Goal: Find contact information: Find contact information

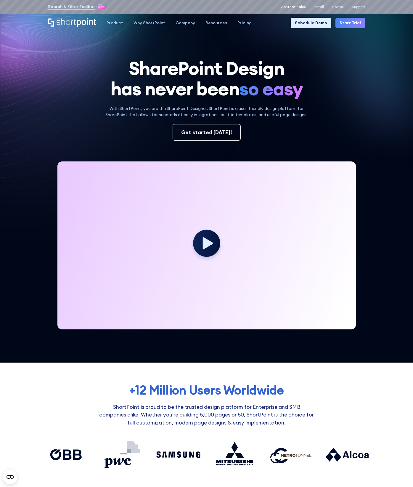
click at [297, 6] on p "Contact Sales" at bounding box center [293, 7] width 25 height 4
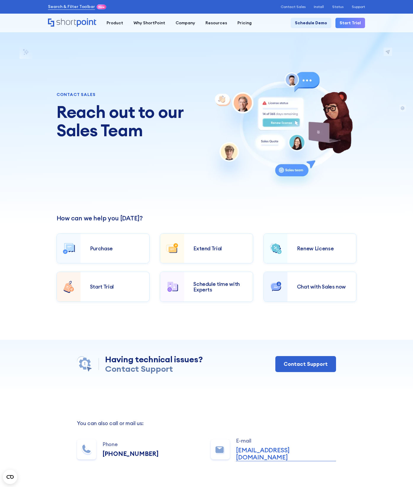
click at [143, 131] on h1 "Reach out to our Sales Team" at bounding box center [126, 121] width 138 height 36
drag, startPoint x: 143, startPoint y: 131, endPoint x: 61, endPoint y: 119, distance: 82.9
click at [61, 119] on h1 "Reach out to our Sales Team" at bounding box center [126, 121] width 138 height 36
click at [106, 121] on h1 "Reach out to our Sales Team" at bounding box center [126, 121] width 138 height 36
click at [75, 116] on h1 "Reach out to our Sales Team" at bounding box center [126, 121] width 138 height 36
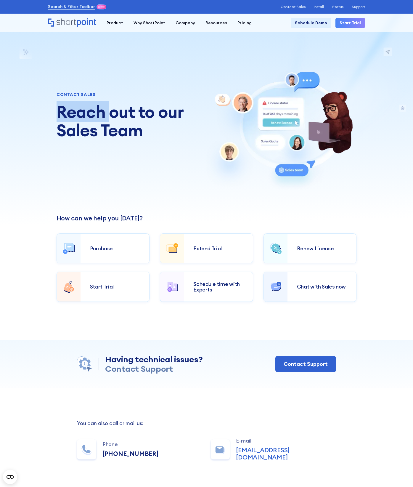
click at [75, 116] on h1 "Reach out to our Sales Team" at bounding box center [126, 121] width 138 height 36
drag, startPoint x: 75, startPoint y: 116, endPoint x: 76, endPoint y: 123, distance: 6.9
click at [76, 123] on h1 "Reach out to our Sales Team" at bounding box center [126, 121] width 138 height 36
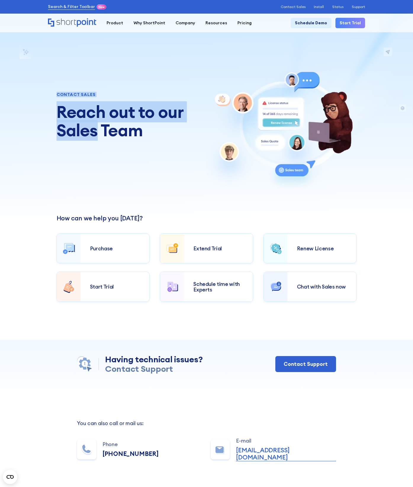
drag, startPoint x: 76, startPoint y: 123, endPoint x: 47, endPoint y: 87, distance: 46.2
click at [47, 87] on div "CONTACT SALES Reach out to our Sales Team" at bounding box center [206, 113] width 413 height 154
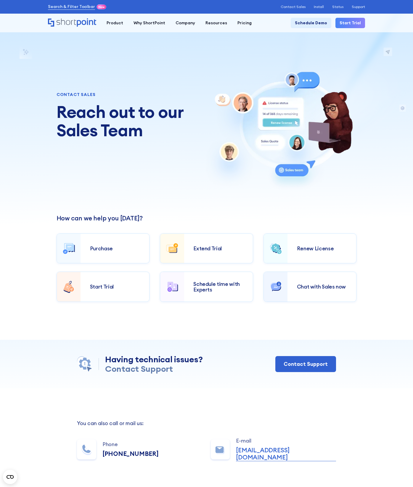
drag, startPoint x: 47, startPoint y: 87, endPoint x: 140, endPoint y: 145, distance: 109.1
click at [140, 145] on div "CONTACT SALES Reach out to our Sales Team" at bounding box center [206, 113] width 413 height 154
click at [140, 145] on div "CONTACT SALES Reach out to our Sales Team" at bounding box center [207, 130] width 300 height 120
drag, startPoint x: 140, startPoint y: 145, endPoint x: 32, endPoint y: 80, distance: 126.0
click at [32, 80] on div "CONTACT SALES Reach out to our Sales Team" at bounding box center [206, 113] width 413 height 154
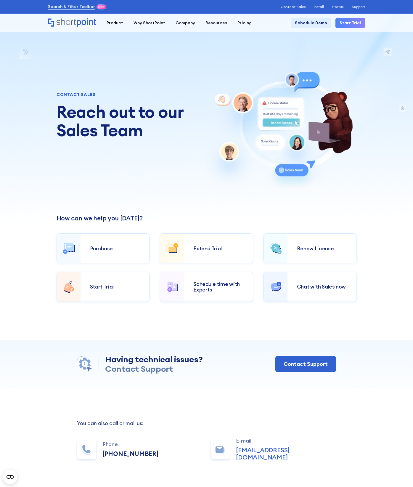
click at [101, 174] on div "CONTACT SALES Reach out to our Sales Team" at bounding box center [207, 130] width 300 height 120
click at [91, 120] on h1 "Reach out to our Sales Team" at bounding box center [126, 121] width 138 height 36
drag, startPoint x: 91, startPoint y: 120, endPoint x: 90, endPoint y: 128, distance: 7.8
click at [90, 128] on h1 "Reach out to our Sales Team" at bounding box center [126, 121] width 138 height 36
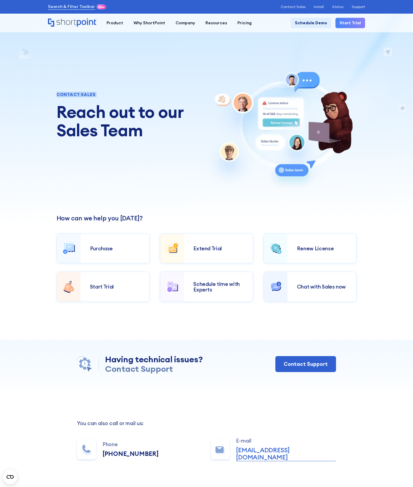
click at [90, 128] on h1 "Reach out to our Sales Team" at bounding box center [126, 121] width 138 height 36
